Goal: Task Accomplishment & Management: Manage account settings

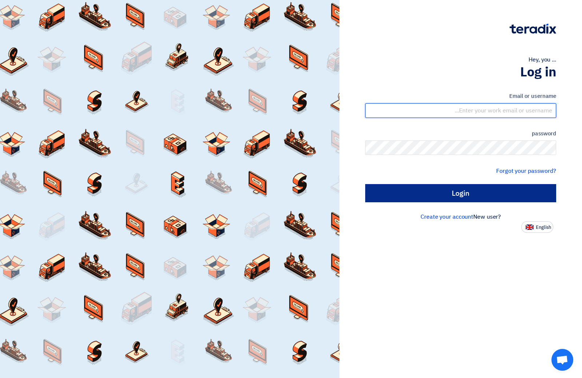
type input "[EMAIL_ADDRESS][DOMAIN_NAME]"
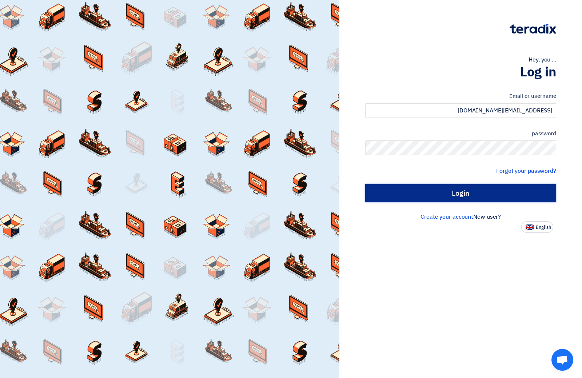
click at [462, 196] on input "Login" at bounding box center [460, 193] width 191 height 18
type input "Sign in"
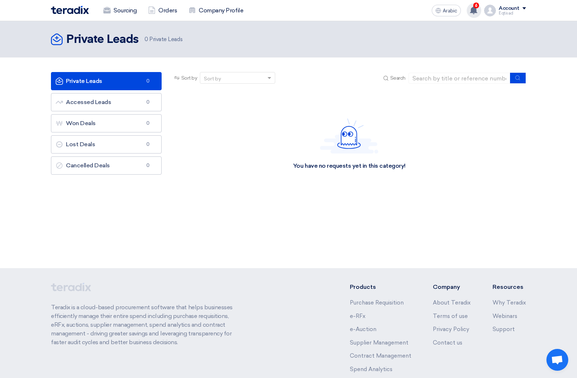
click at [473, 10] on use at bounding box center [473, 10] width 7 height 8
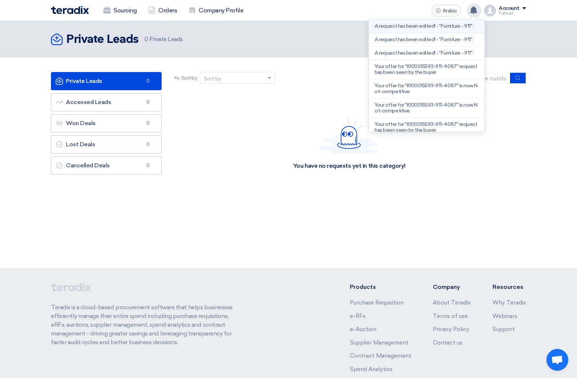
click at [405, 28] on font "A request has been edited! - "Furniture - 911"." at bounding box center [423, 26] width 98 height 6
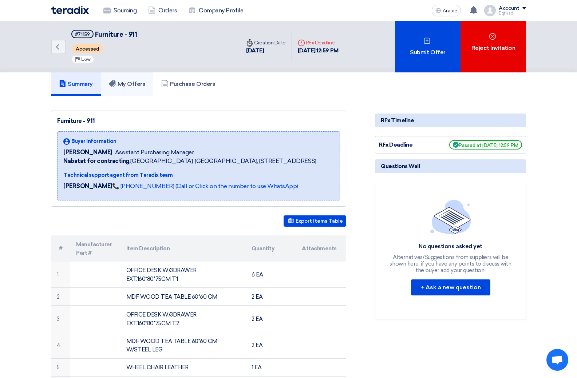
click at [131, 84] on font "My Offers" at bounding box center [132, 83] width 28 height 7
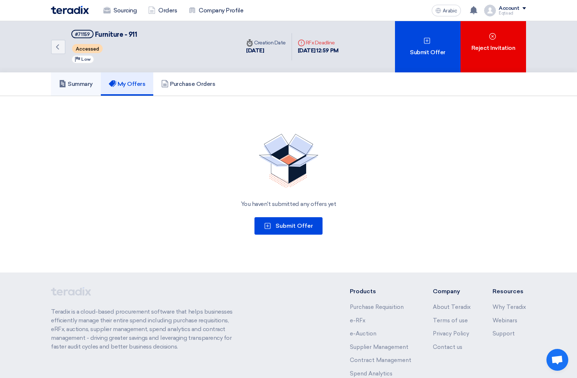
click at [84, 82] on font "Summary" at bounding box center [80, 83] width 25 height 7
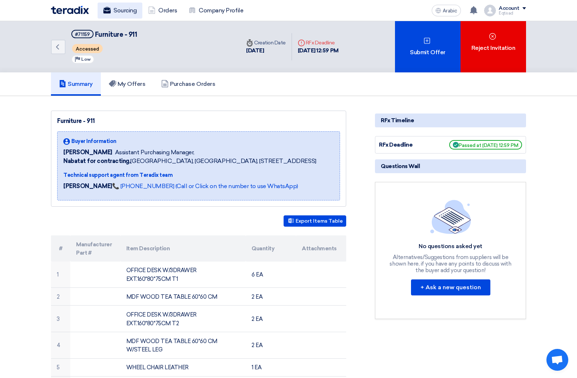
click at [117, 12] on font "Sourcing" at bounding box center [125, 10] width 23 height 7
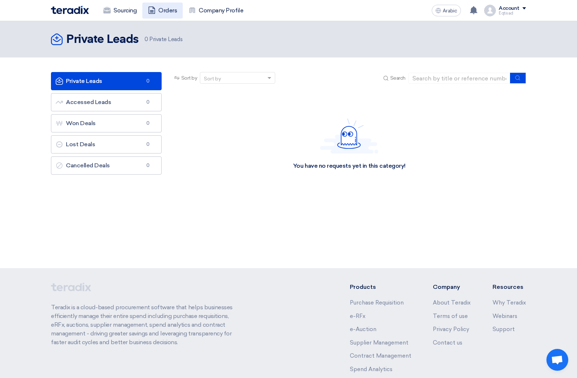
click at [166, 13] on font "Orders" at bounding box center [167, 10] width 19 height 7
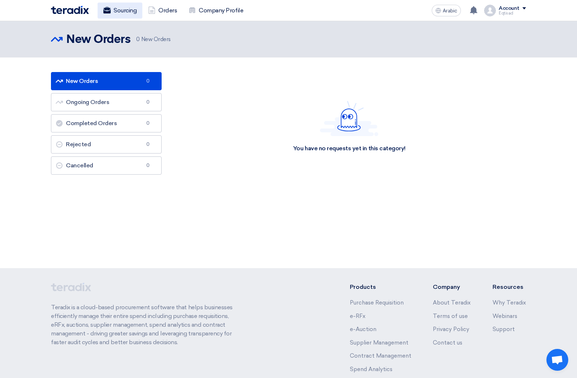
click at [130, 12] on font "Sourcing" at bounding box center [125, 10] width 23 height 7
